Goal: Navigation & Orientation: Find specific page/section

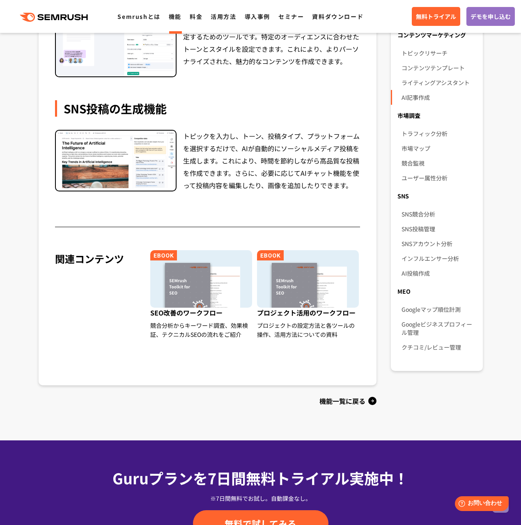
scroll to position [560, 0]
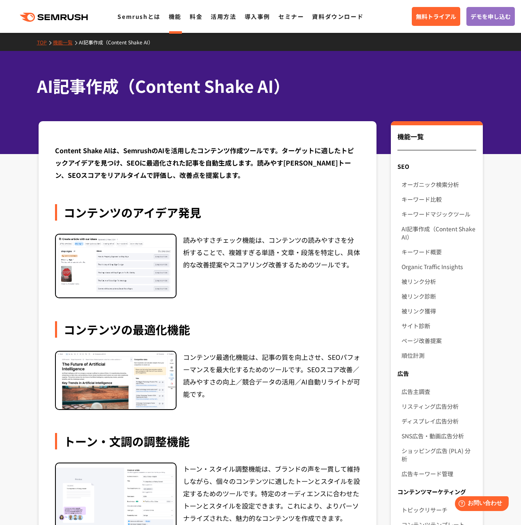
click at [64, 44] on link "機能一覧" at bounding box center [66, 42] width 26 height 7
